Goal: Find specific page/section: Find specific page/section

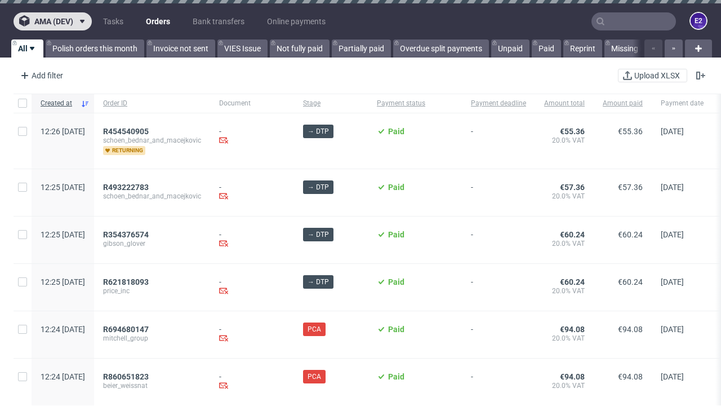
click at [52, 21] on span "ama (dev)" at bounding box center [53, 21] width 39 height 8
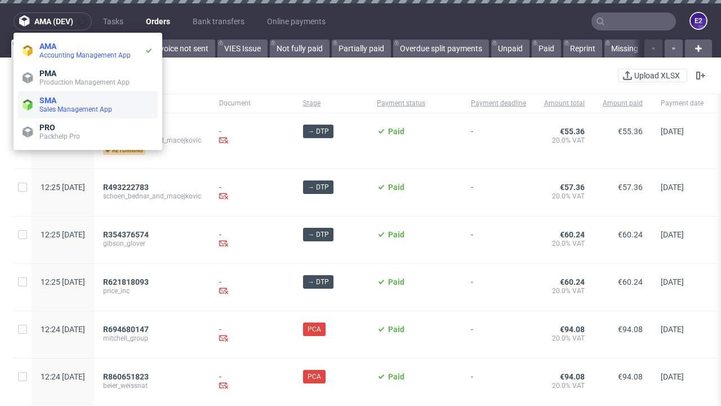
click at [88, 105] on span "Sales Management App" at bounding box center [96, 109] width 114 height 9
